Goal: Task Accomplishment & Management: Use online tool/utility

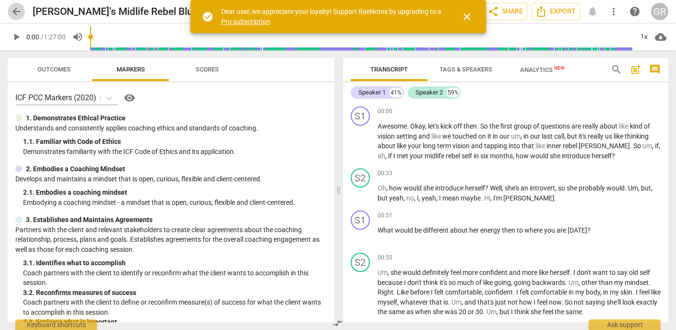
click at [17, 14] on span "arrow_back" at bounding box center [17, 12] width 12 height 12
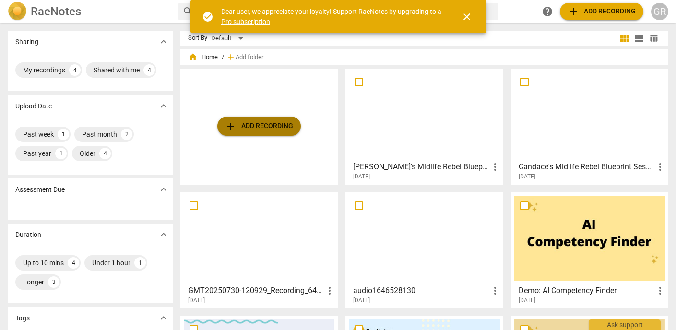
click at [250, 127] on span "add Add recording" at bounding box center [259, 126] width 68 height 12
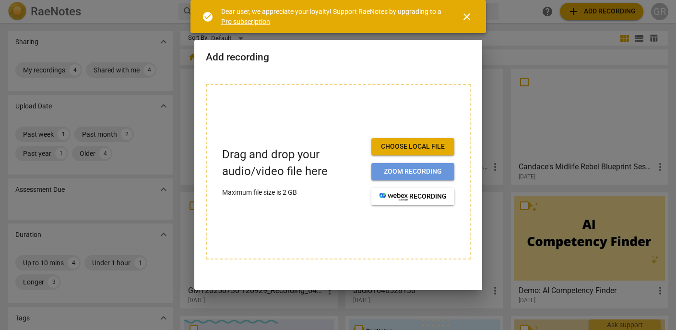
click at [398, 174] on span "Zoom recording" at bounding box center [413, 172] width 68 height 10
